Goal: Find specific page/section: Find specific page/section

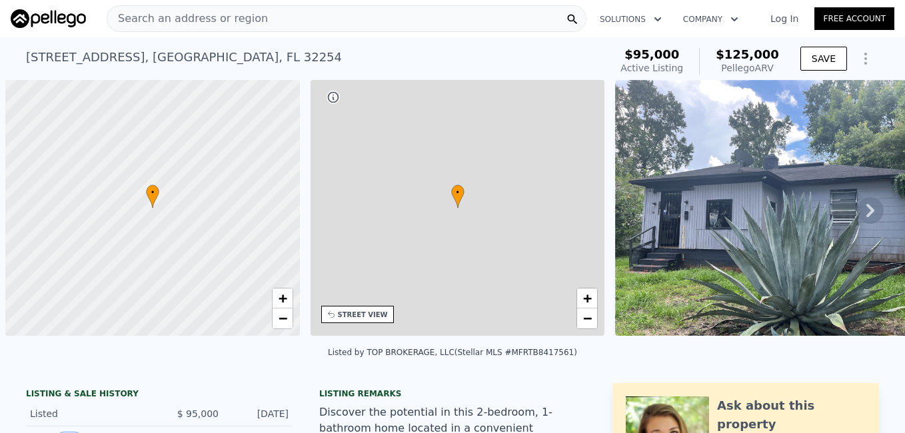
scroll to position [0, 5]
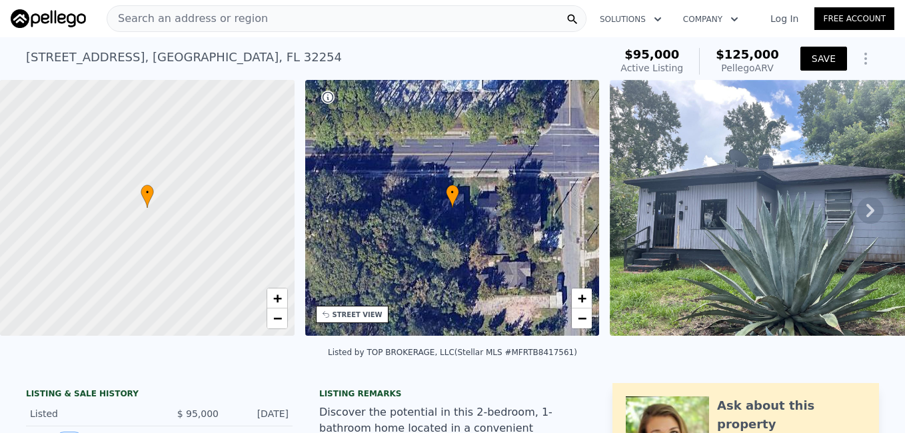
click at [808, 57] on button "SAVE" at bounding box center [823, 59] width 47 height 24
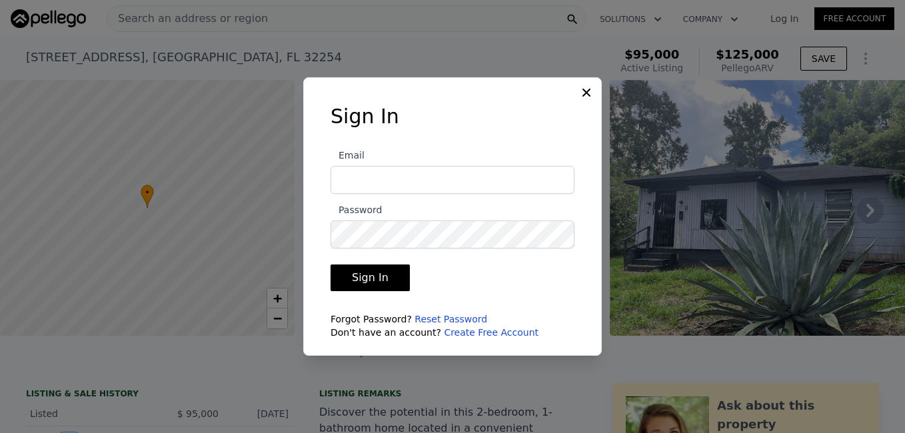
type input "[EMAIL_ADDRESS][DOMAIN_NAME]"
click at [386, 267] on button "Sign In" at bounding box center [369, 277] width 79 height 27
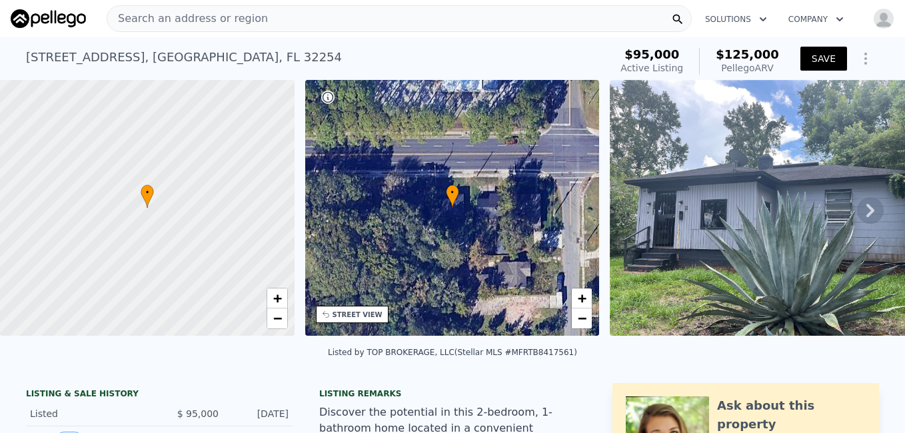
click at [809, 68] on button "SAVE" at bounding box center [823, 59] width 47 height 24
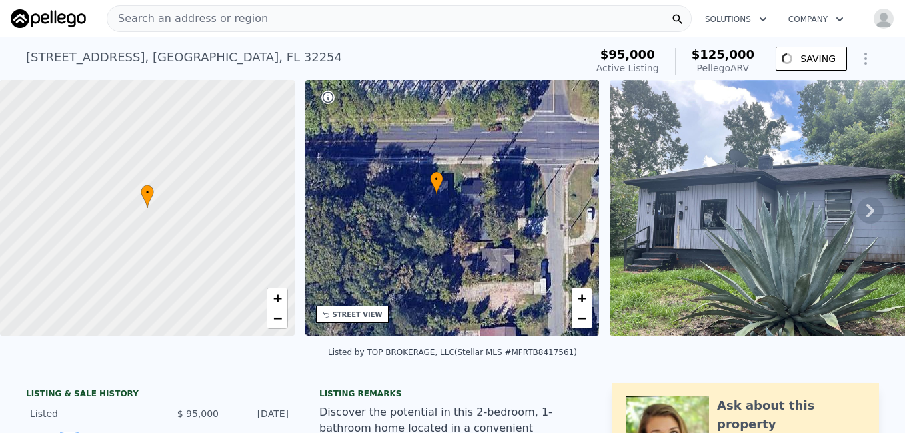
drag, startPoint x: 570, startPoint y: 105, endPoint x: 554, endPoint y: 91, distance: 20.8
click at [554, 91] on div "• + −" at bounding box center [452, 208] width 294 height 256
click at [448, 21] on div "Search an address or region" at bounding box center [399, 18] width 585 height 27
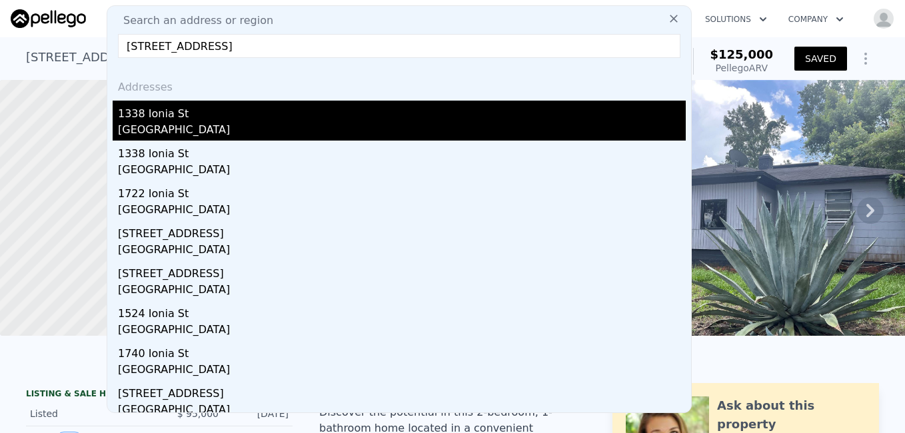
type input "[STREET_ADDRESS]"
click at [203, 111] on div "1338 Ionia St" at bounding box center [402, 111] width 568 height 21
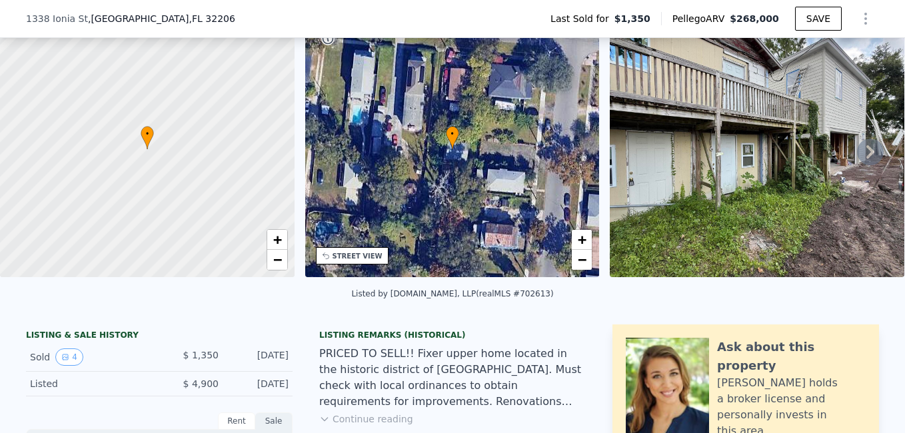
scroll to position [155, 0]
